Goal: Information Seeking & Learning: Understand process/instructions

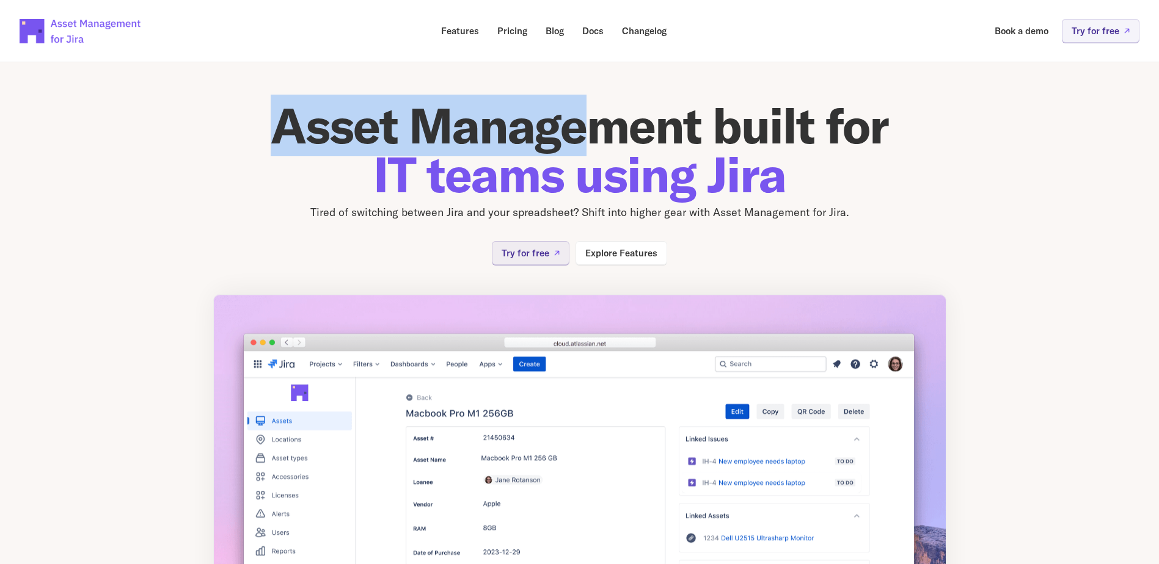
drag, startPoint x: 266, startPoint y: 118, endPoint x: 599, endPoint y: 119, distance: 333.5
click at [597, 119] on h1 "Asset Management built for IT teams using Jira" at bounding box center [579, 150] width 733 height 98
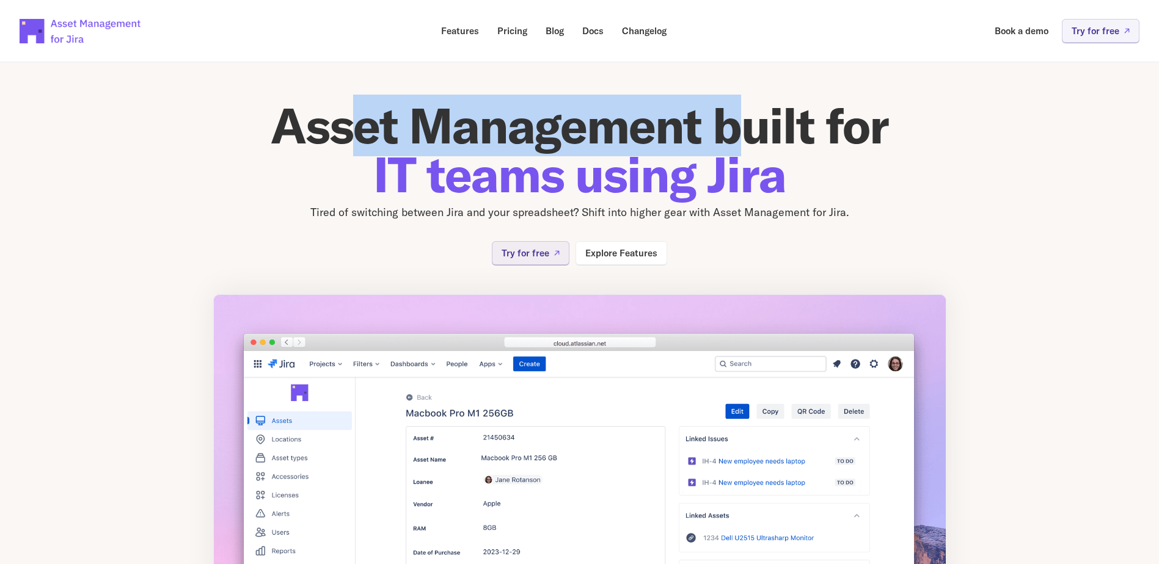
drag, startPoint x: 701, startPoint y: 134, endPoint x: 284, endPoint y: 145, distance: 417.4
click at [284, 145] on h1 "Asset Management built for IT teams using Jira" at bounding box center [579, 150] width 733 height 98
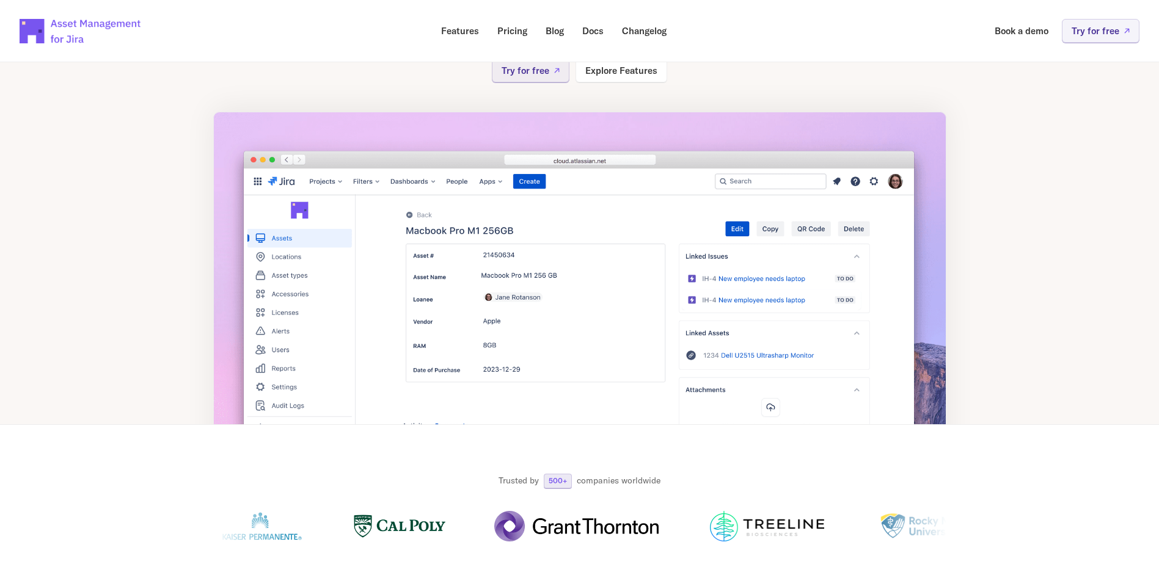
scroll to position [183, 0]
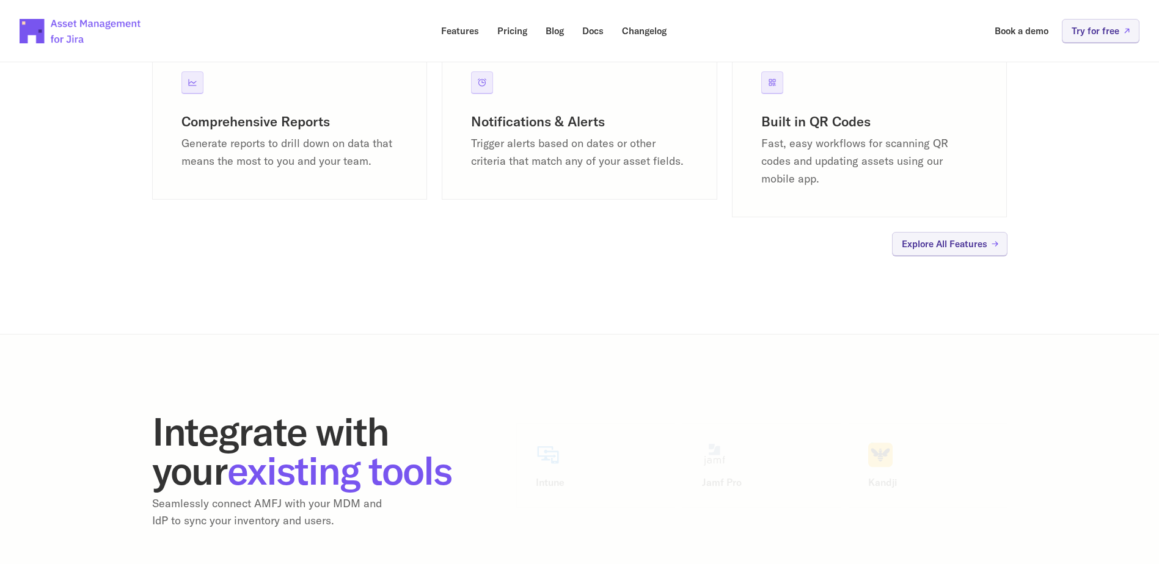
scroll to position [1283, 0]
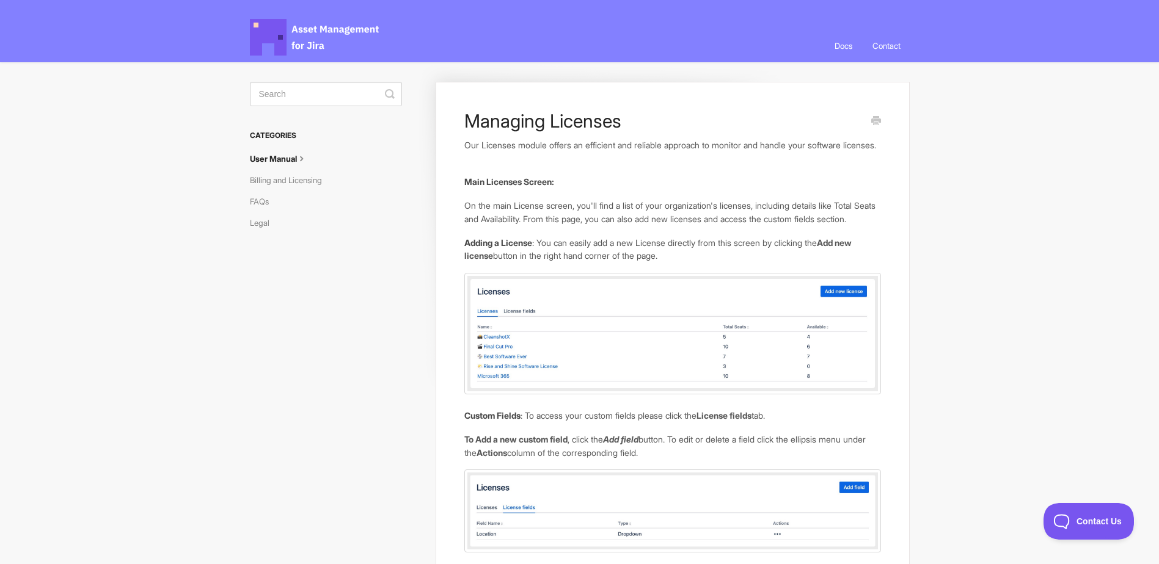
drag, startPoint x: 465, startPoint y: 155, endPoint x: 626, endPoint y: 156, distance: 160.1
click at [626, 152] on p "Our Licenses module offers an efficient and reliable approach to monitor and ha…" at bounding box center [672, 145] width 416 height 13
drag, startPoint x: 470, startPoint y: 149, endPoint x: 688, endPoint y: 150, distance: 218.1
click at [688, 150] on p "Our Licenses module offers an efficient and reliable approach to monitor and ha…" at bounding box center [672, 145] width 416 height 13
click at [655, 144] on p "Our Licenses module offers an efficient and reliable approach to monitor and ha…" at bounding box center [672, 145] width 416 height 13
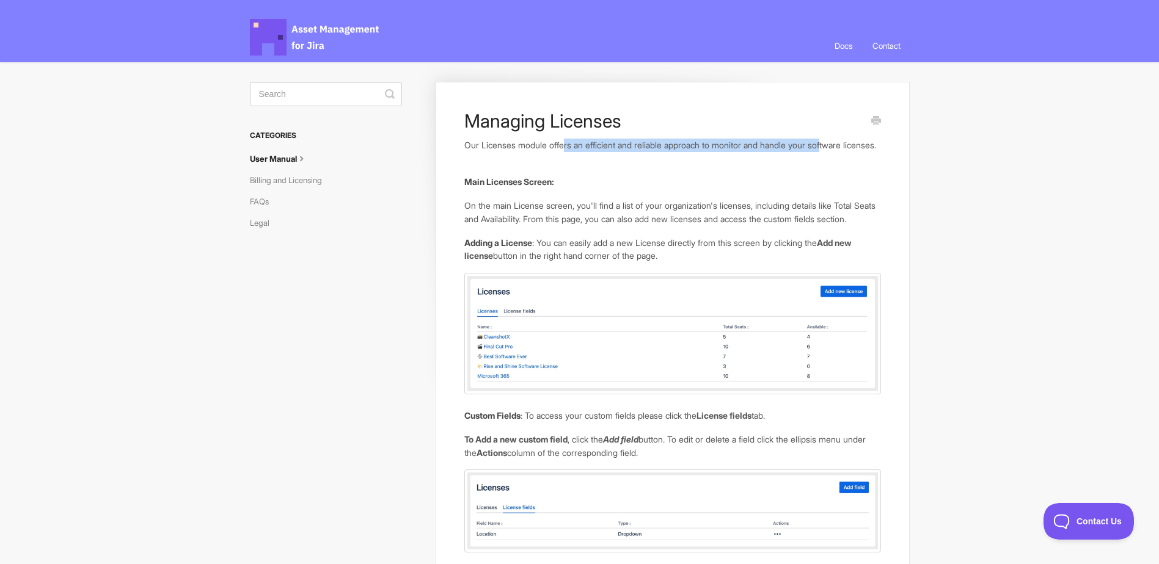
drag, startPoint x: 569, startPoint y: 144, endPoint x: 845, endPoint y: 146, distance: 275.5
click at [844, 146] on p "Our Licenses module offers an efficient and reliable approach to monitor and ha…" at bounding box center [672, 145] width 416 height 13
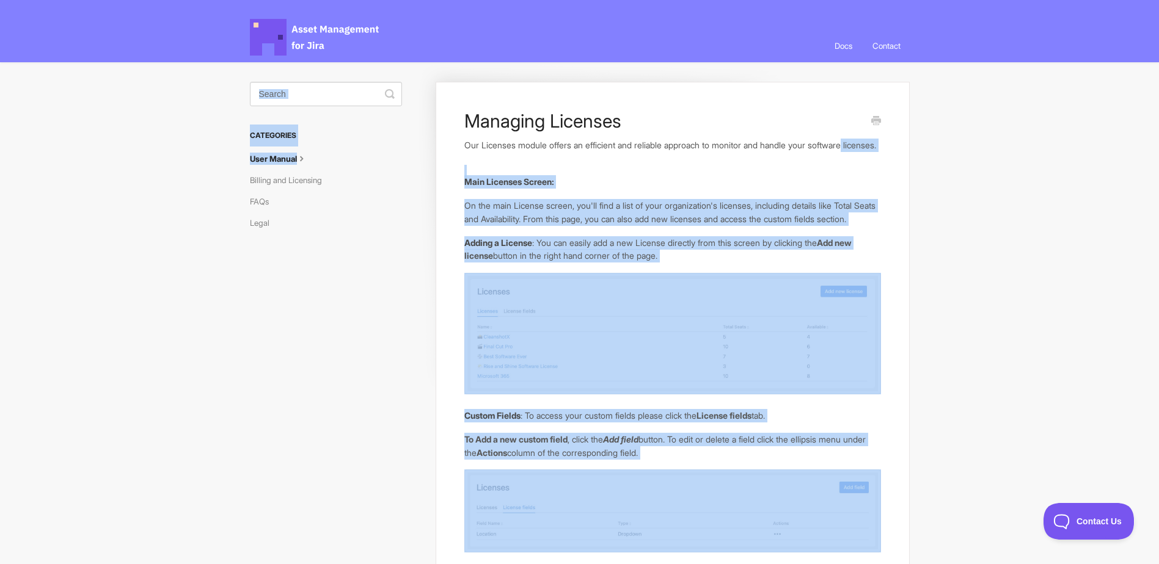
drag, startPoint x: 864, startPoint y: 144, endPoint x: 393, endPoint y: 150, distance: 471.6
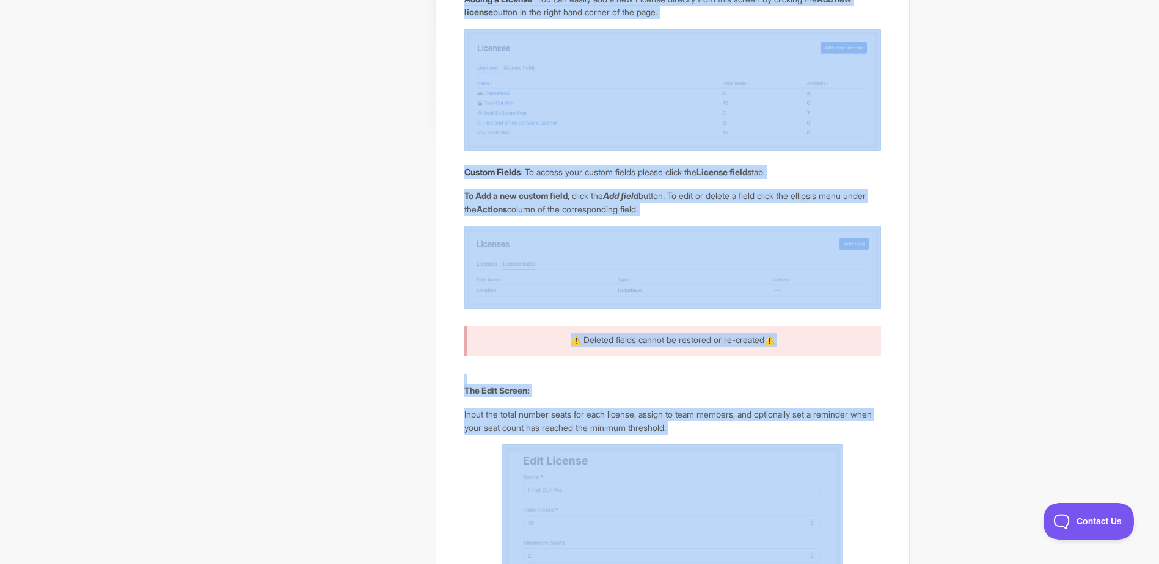
scroll to position [244, 0]
click at [677, 178] on p "Custom Fields : To access your custom fields please click the License fields ta…" at bounding box center [672, 171] width 416 height 13
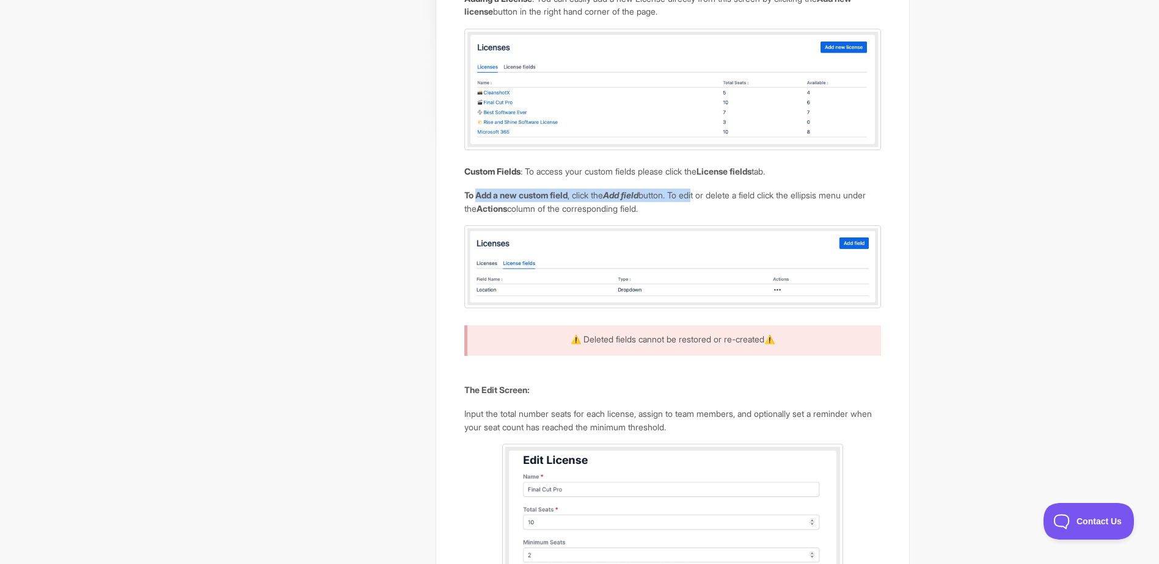
drag, startPoint x: 476, startPoint y: 217, endPoint x: 708, endPoint y: 219, distance: 232.1
click at [708, 215] on p "To Add a new custom field , click the Add field button. To edit or delete a fie…" at bounding box center [672, 202] width 416 height 26
click at [637, 200] on b "Add field" at bounding box center [620, 195] width 35 height 10
drag, startPoint x: 716, startPoint y: 240, endPoint x: 503, endPoint y: 232, distance: 212.7
click at [504, 215] on p "To Add a new custom field , click the Add field button. To edit or delete a fie…" at bounding box center [672, 202] width 416 height 26
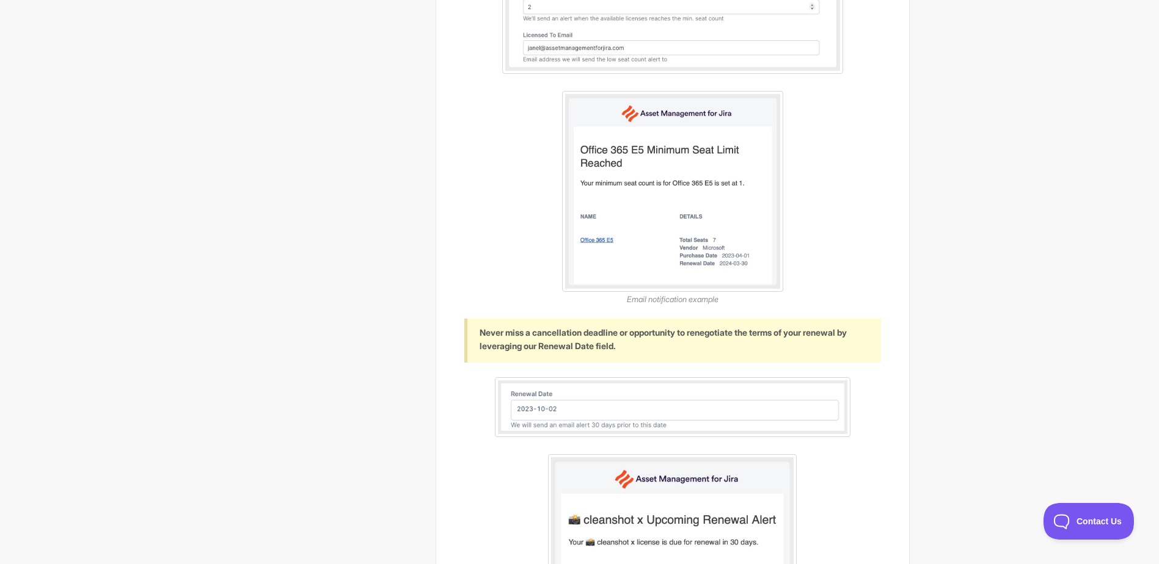
scroll to position [794, 0]
drag, startPoint x: 586, startPoint y: 366, endPoint x: 685, endPoint y: 366, distance: 98.3
click at [679, 361] on div "Never miss a cancellation deadline or opportunity to renegotiate the terms of y…" at bounding box center [672, 339] width 416 height 43
drag, startPoint x: 723, startPoint y: 367, endPoint x: 478, endPoint y: 345, distance: 245.3
click at [478, 345] on div "Never miss a cancellation deadline or opportunity to renegotiate the terms of y…" at bounding box center [672, 339] width 416 height 43
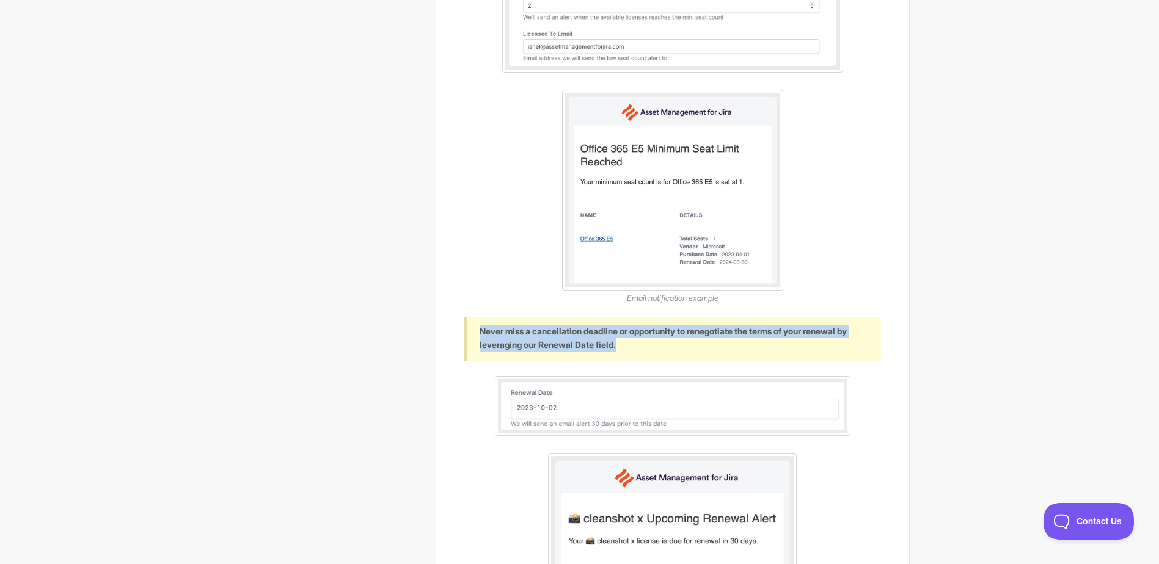
drag, startPoint x: 657, startPoint y: 372, endPoint x: 455, endPoint y: 332, distance: 205.5
click at [453, 332] on div "Managing Licenses Our Licenses module offers an efficient and reliable approach…" at bounding box center [672, 344] width 473 height 2113
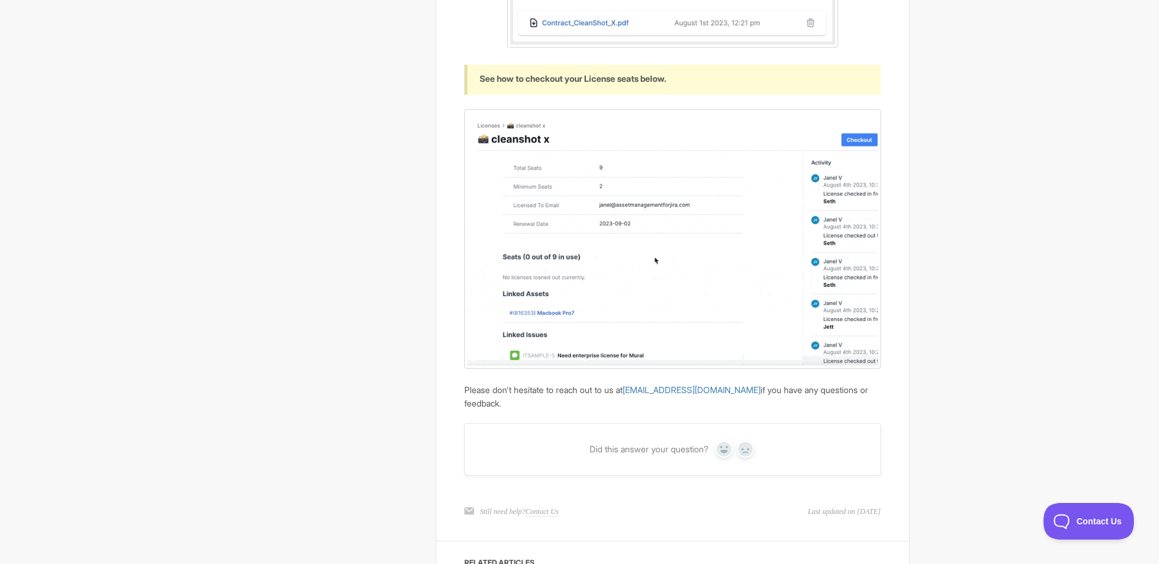
scroll to position [1651, 0]
drag, startPoint x: 451, startPoint y: 227, endPoint x: 447, endPoint y: 203, distance: 23.5
